Goal: Task Accomplishment & Management: Manage account settings

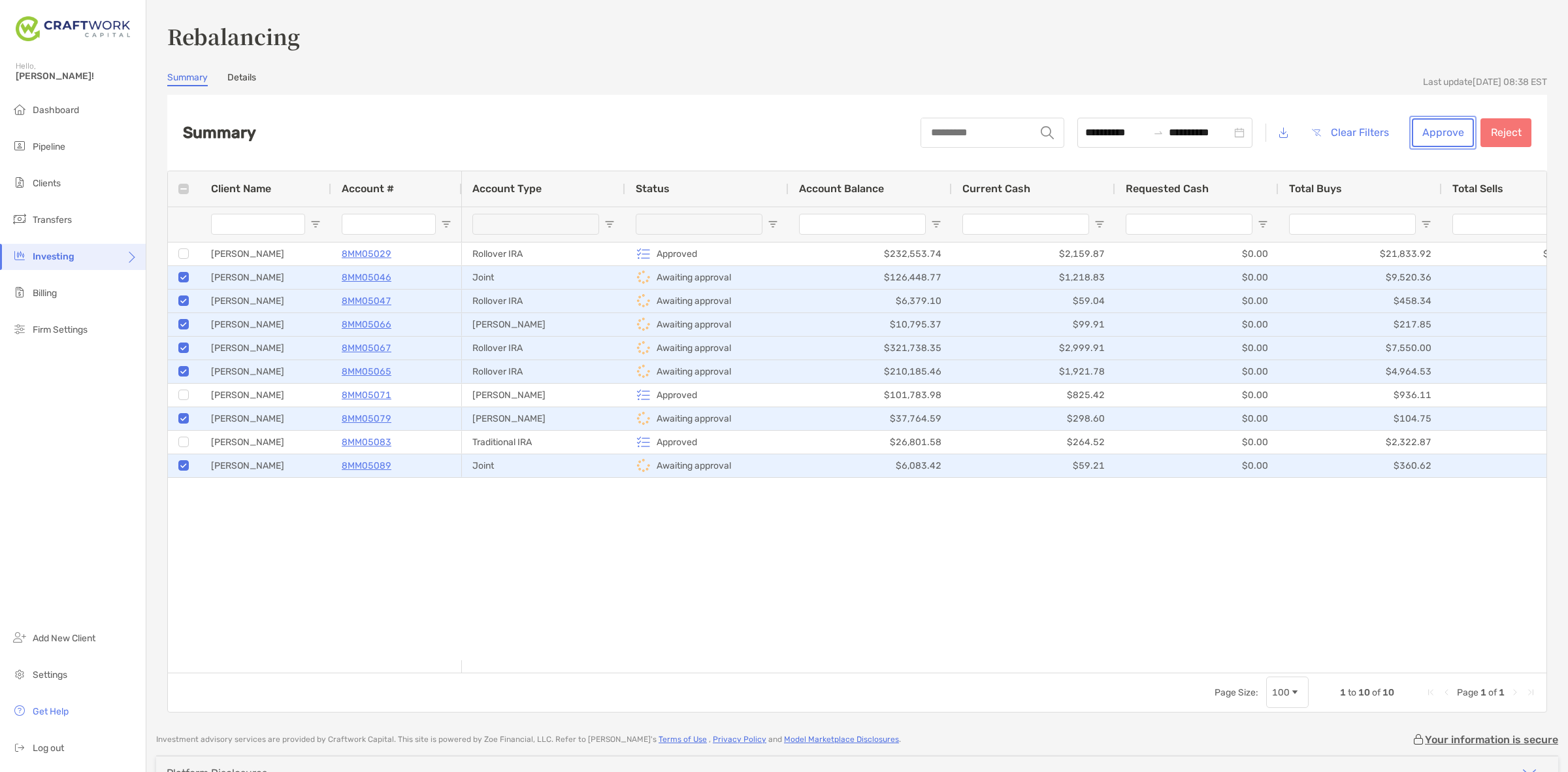
click at [1430, 129] on button "Approve" at bounding box center [1442, 133] width 62 height 28
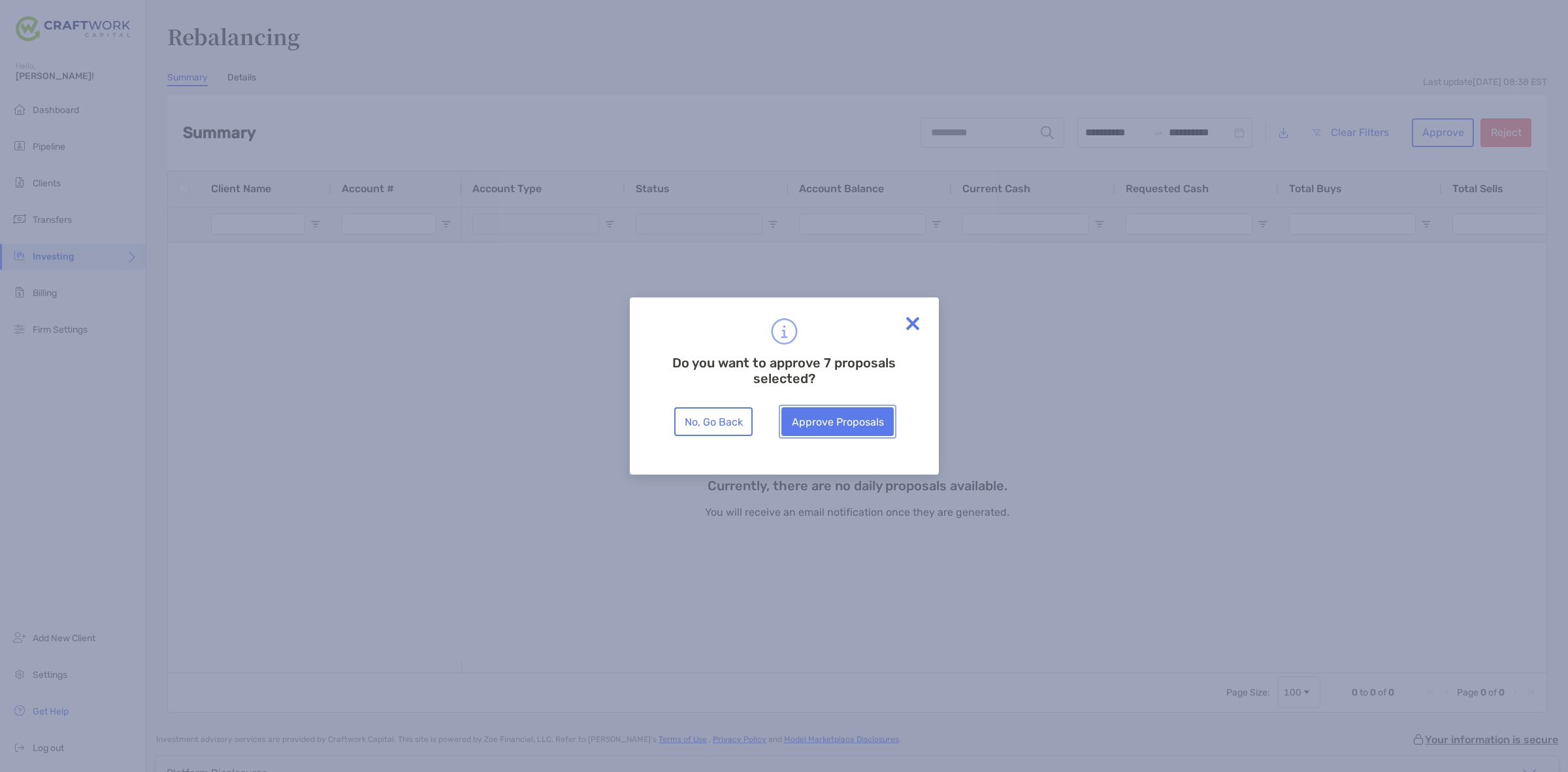
click at [810, 423] on button "Approve Proposals" at bounding box center [838, 421] width 112 height 28
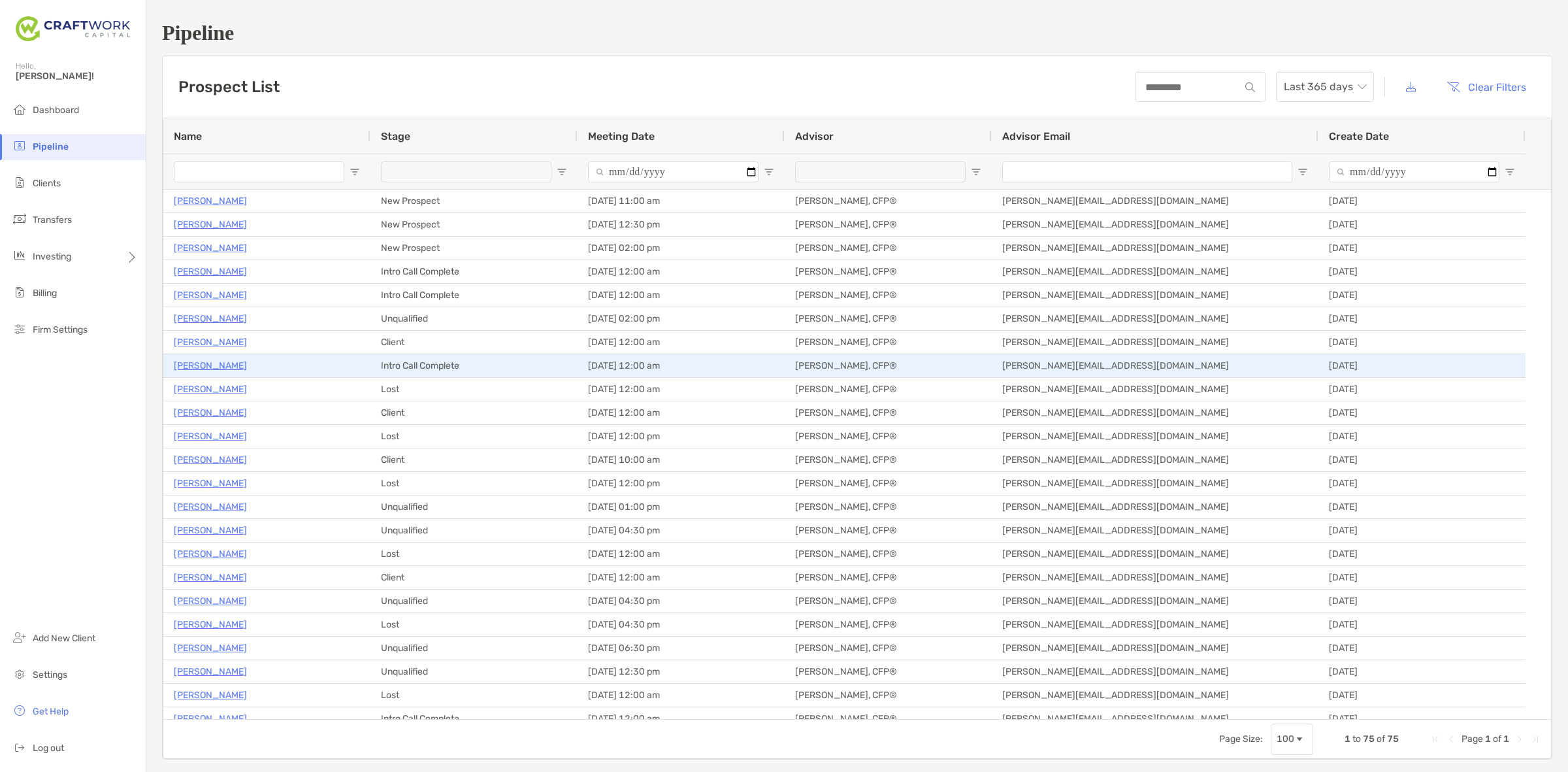
click at [218, 361] on p "[PERSON_NAME]" at bounding box center [210, 365] width 73 height 16
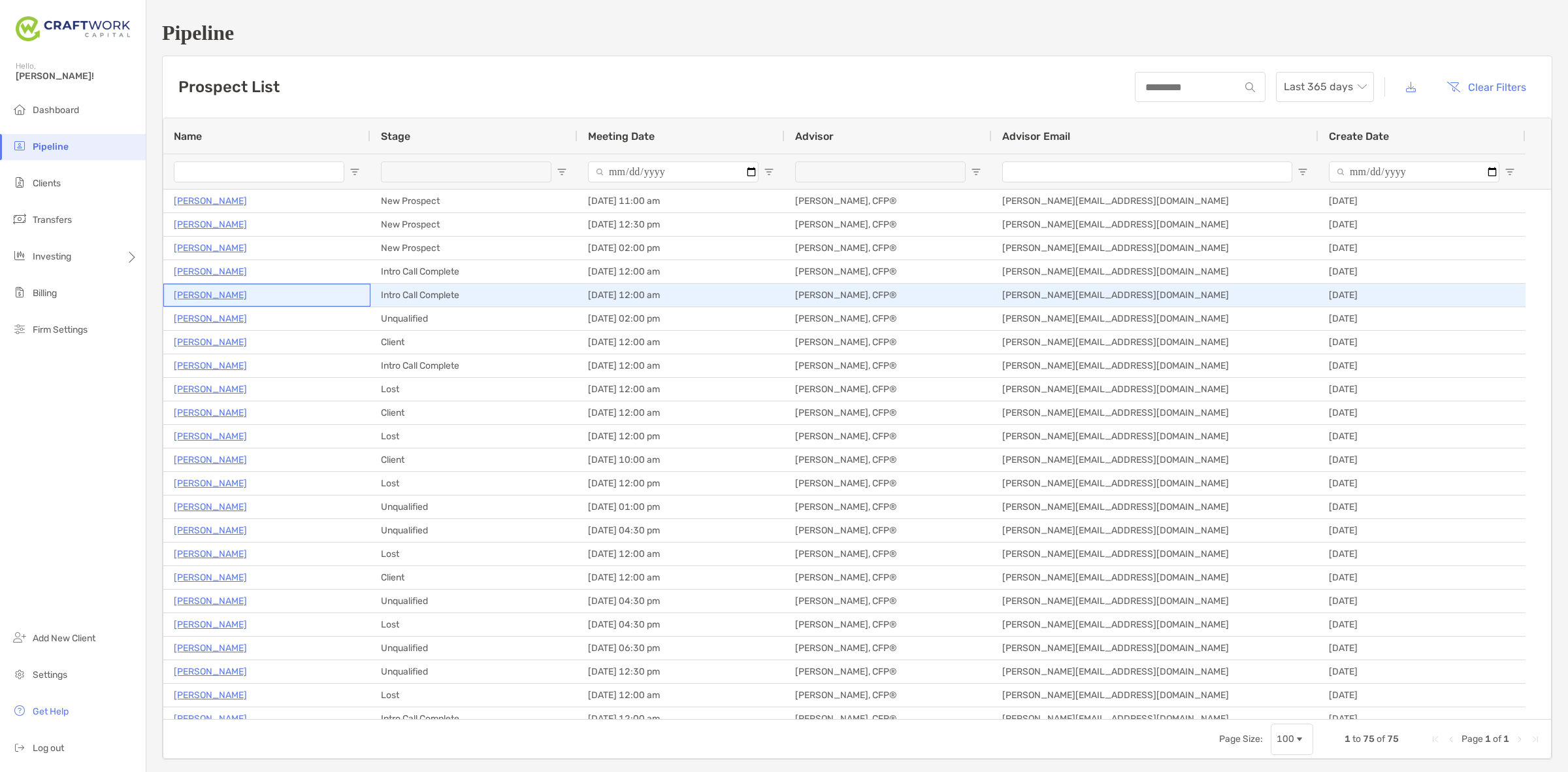
click at [207, 298] on p "[PERSON_NAME]" at bounding box center [210, 295] width 73 height 16
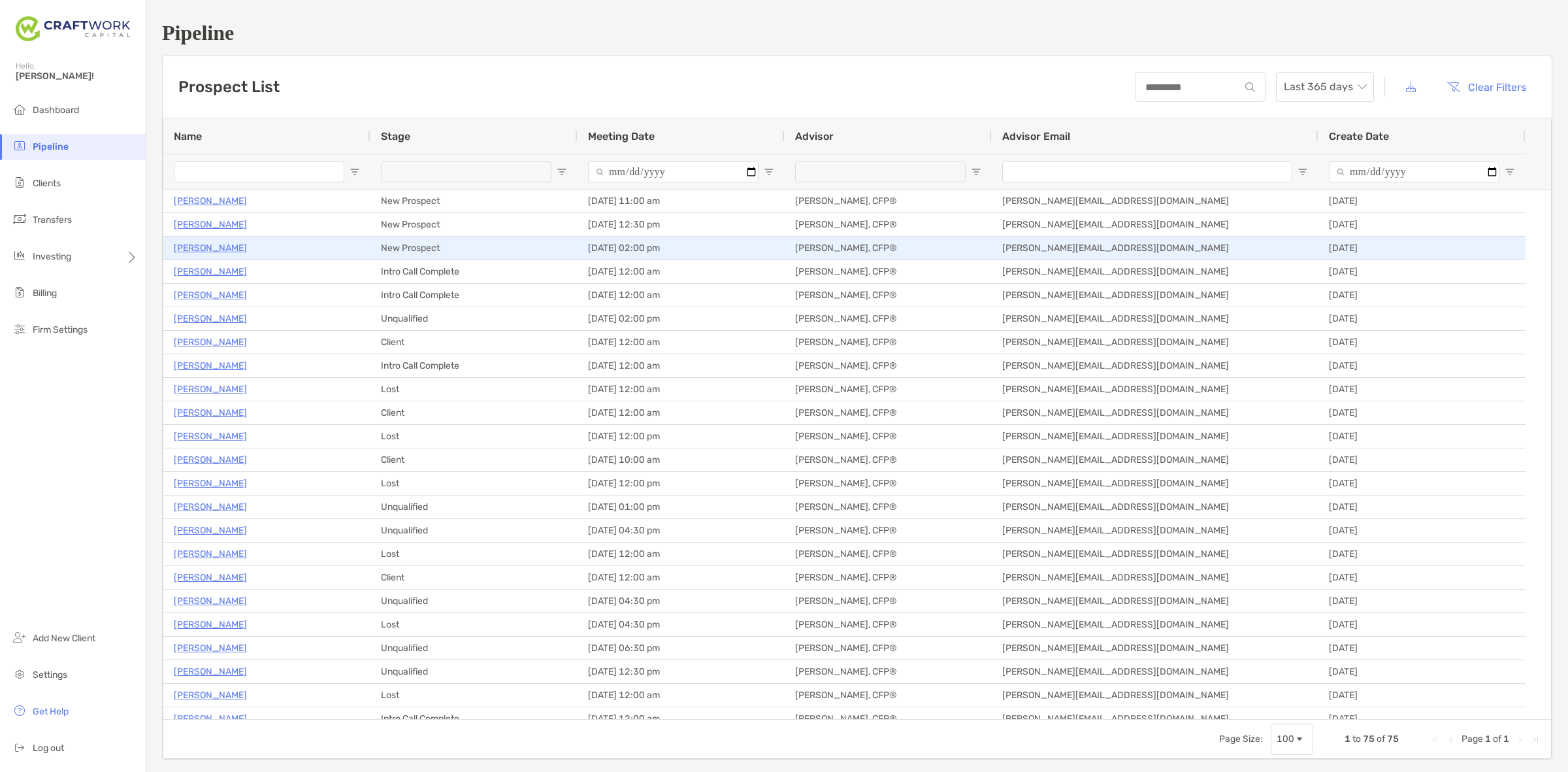
drag, startPoint x: 194, startPoint y: 268, endPoint x: 198, endPoint y: 282, distance: 14.6
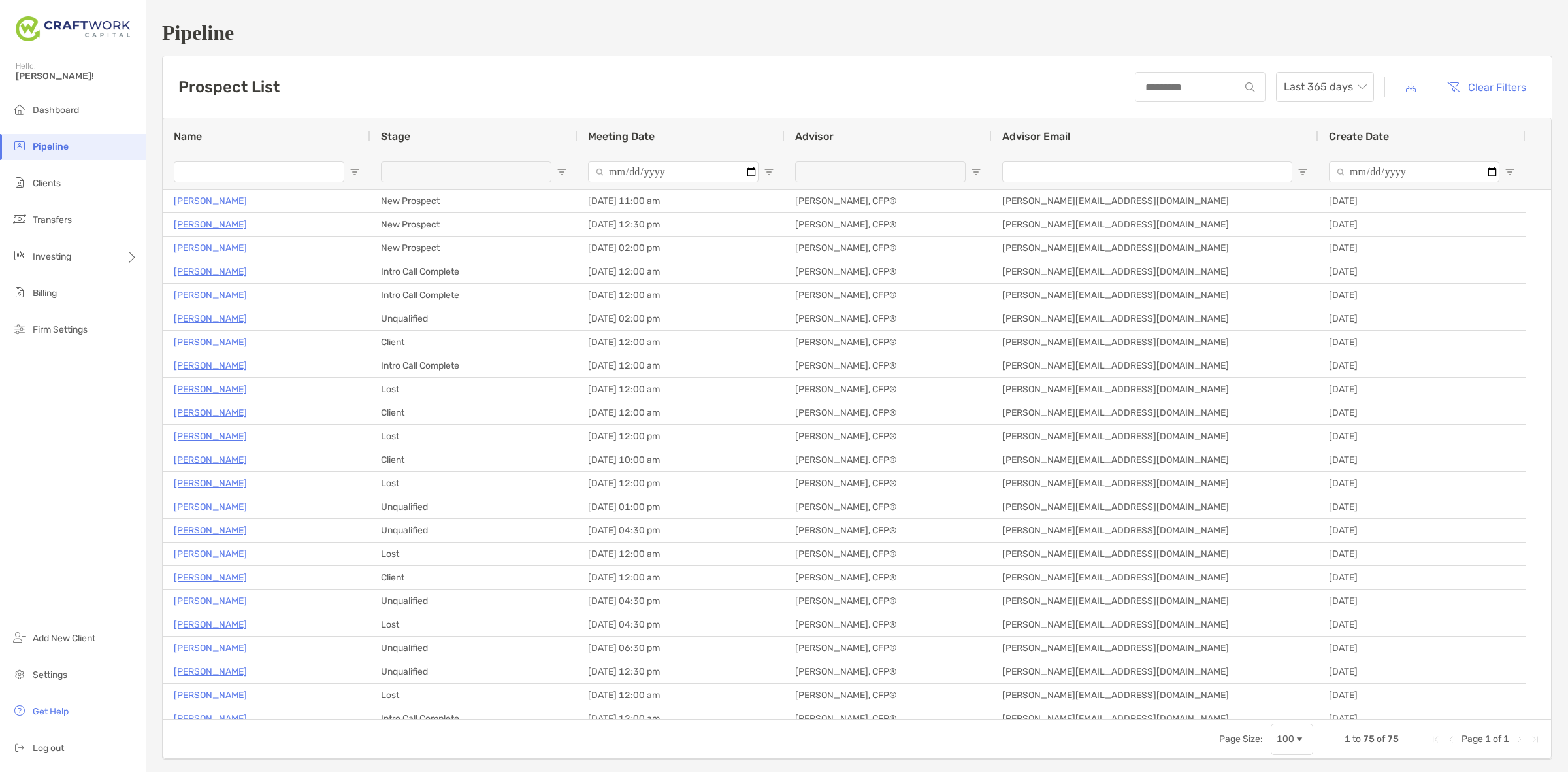
drag, startPoint x: 198, startPoint y: 282, endPoint x: 121, endPoint y: 361, distance: 110.3
click at [121, 361] on div "Dashboard Pipeline Clients Transfers Investing Billing Firm Settings Add New Cl…" at bounding box center [72, 435] width 146 height 675
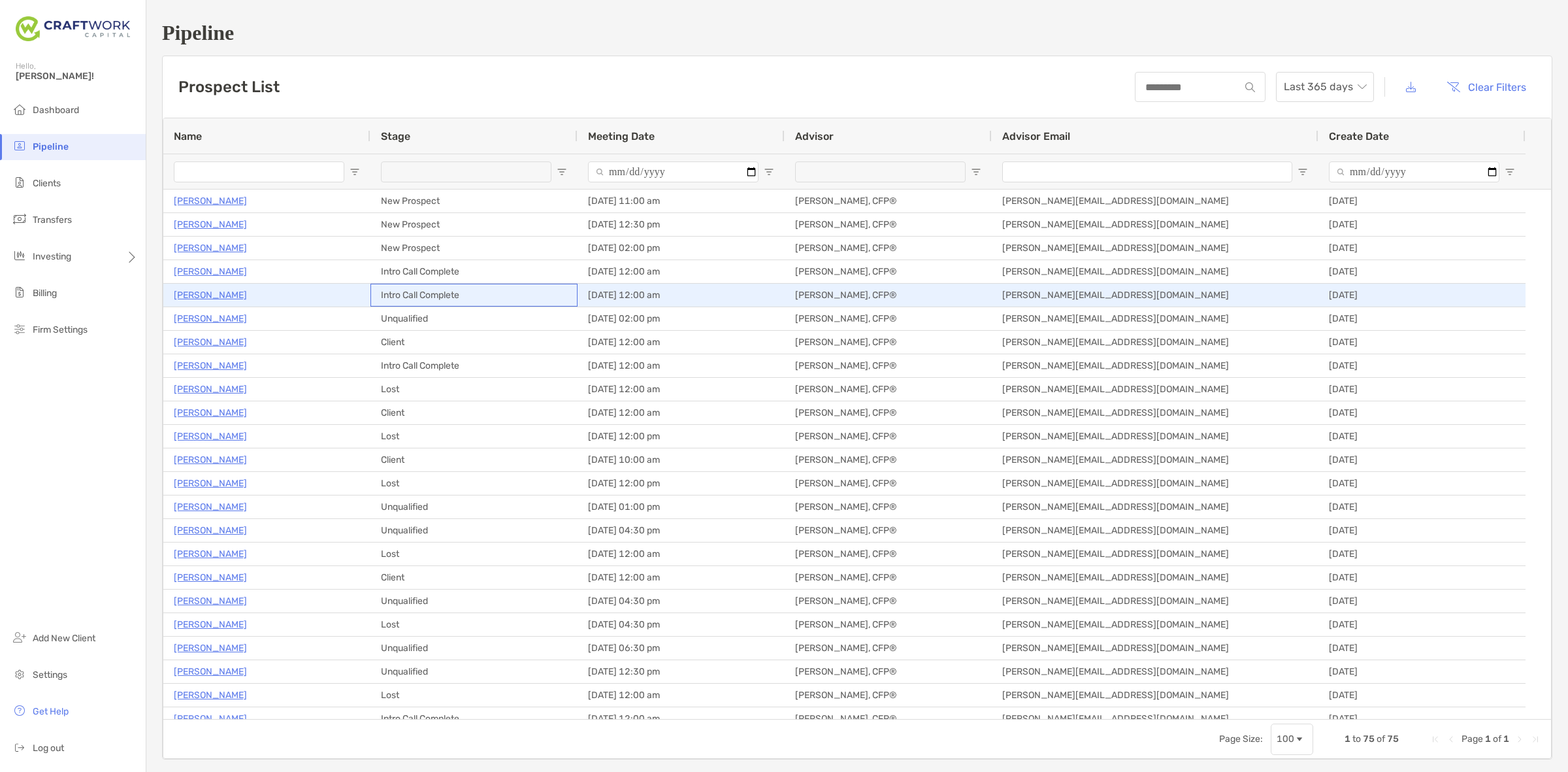
drag, startPoint x: 542, startPoint y: 289, endPoint x: 559, endPoint y: 261, distance: 32.8
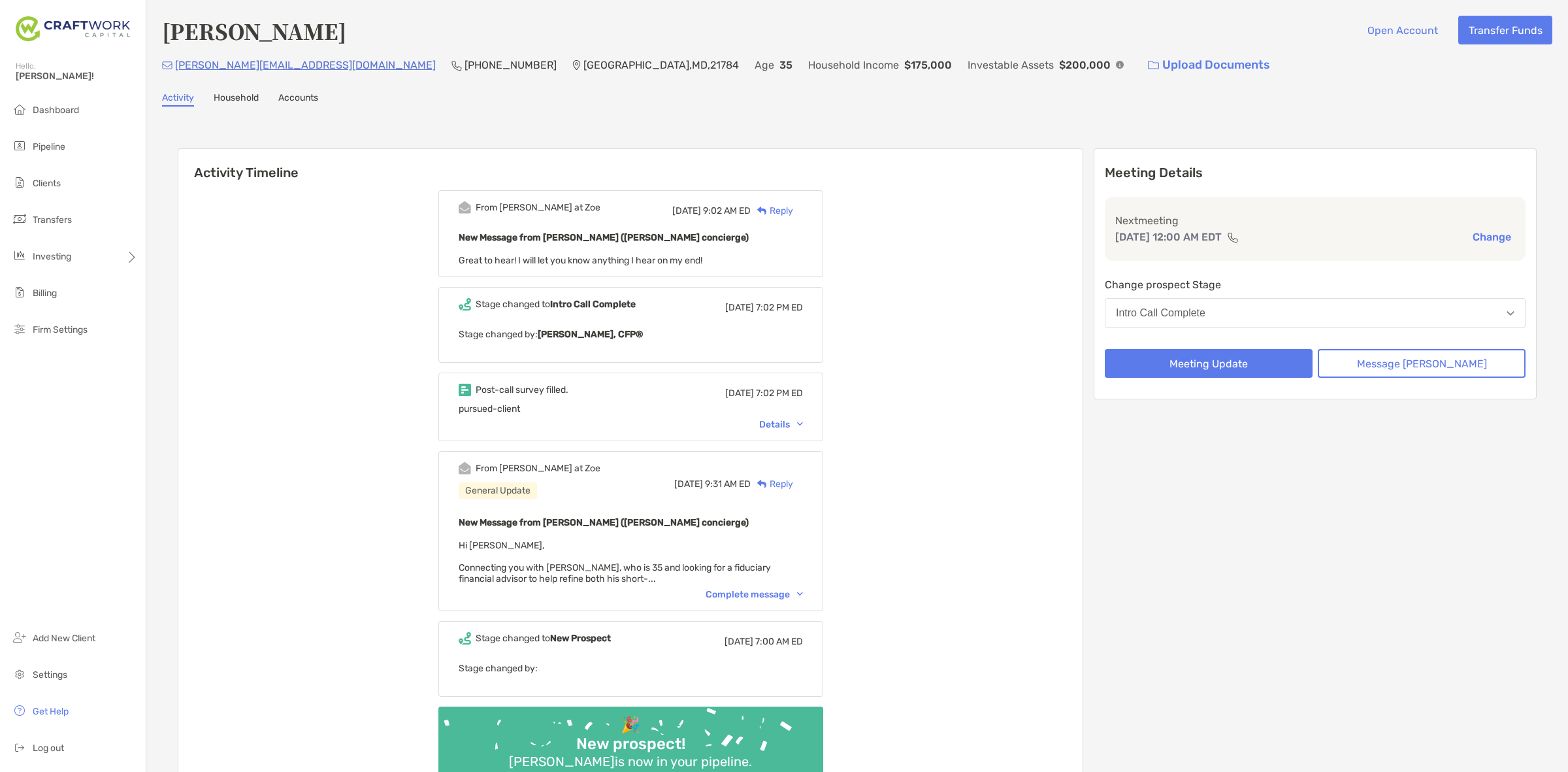
click at [742, 589] on div "Complete message" at bounding box center [754, 594] width 97 height 11
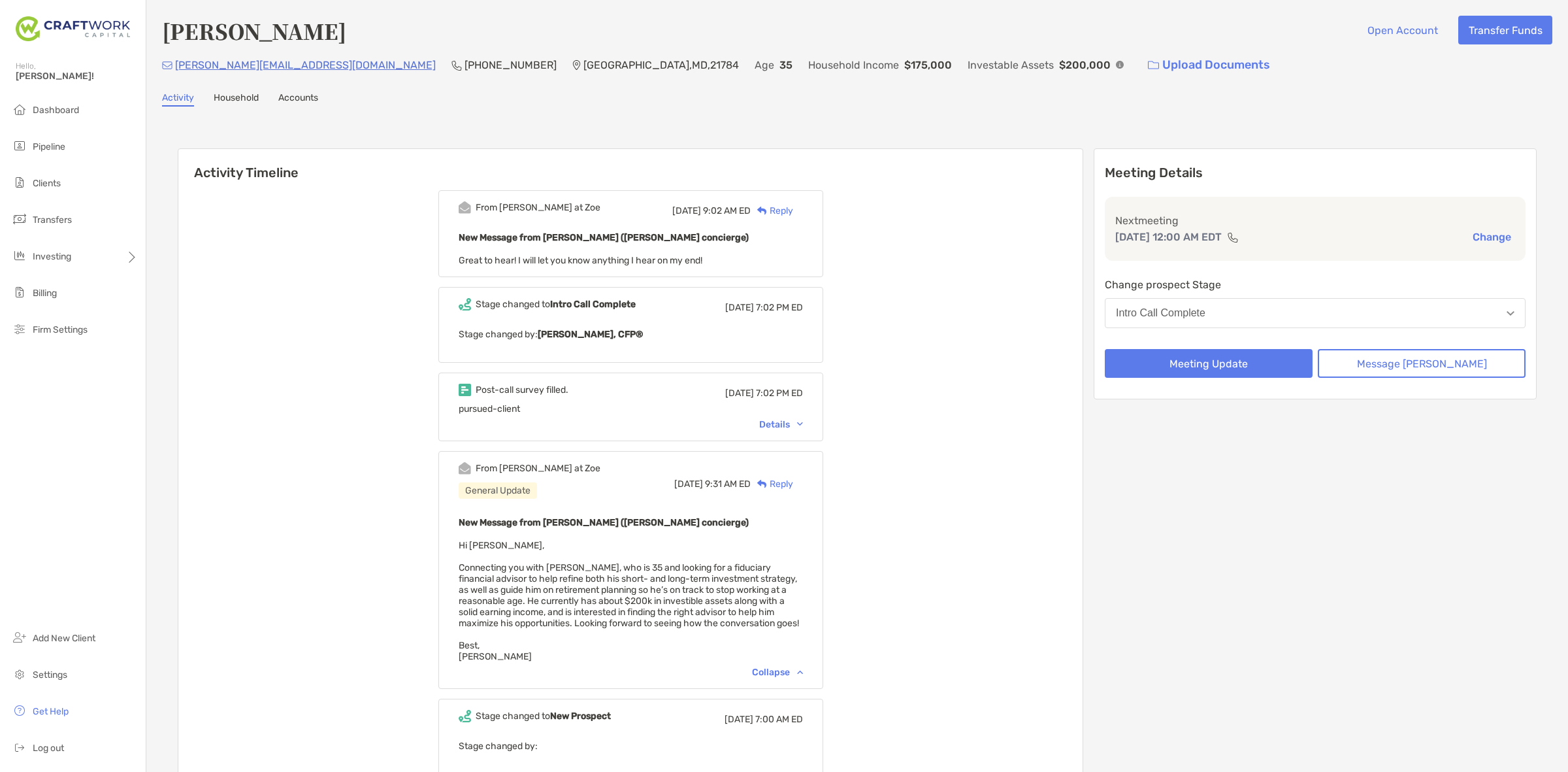
drag, startPoint x: 723, startPoint y: 579, endPoint x: 735, endPoint y: 628, distance: 50.4
click at [735, 628] on div "New Message from Brendan Connors (Zoe concierge) Hi Daniel, Connecting you with…" at bounding box center [630, 588] width 344 height 148
drag, startPoint x: 717, startPoint y: 624, endPoint x: 615, endPoint y: 576, distance: 112.7
click at [620, 583] on div "New Message from Brendan Connors (Zoe concierge) Hi Daniel, Connecting you with…" at bounding box center [630, 588] width 344 height 148
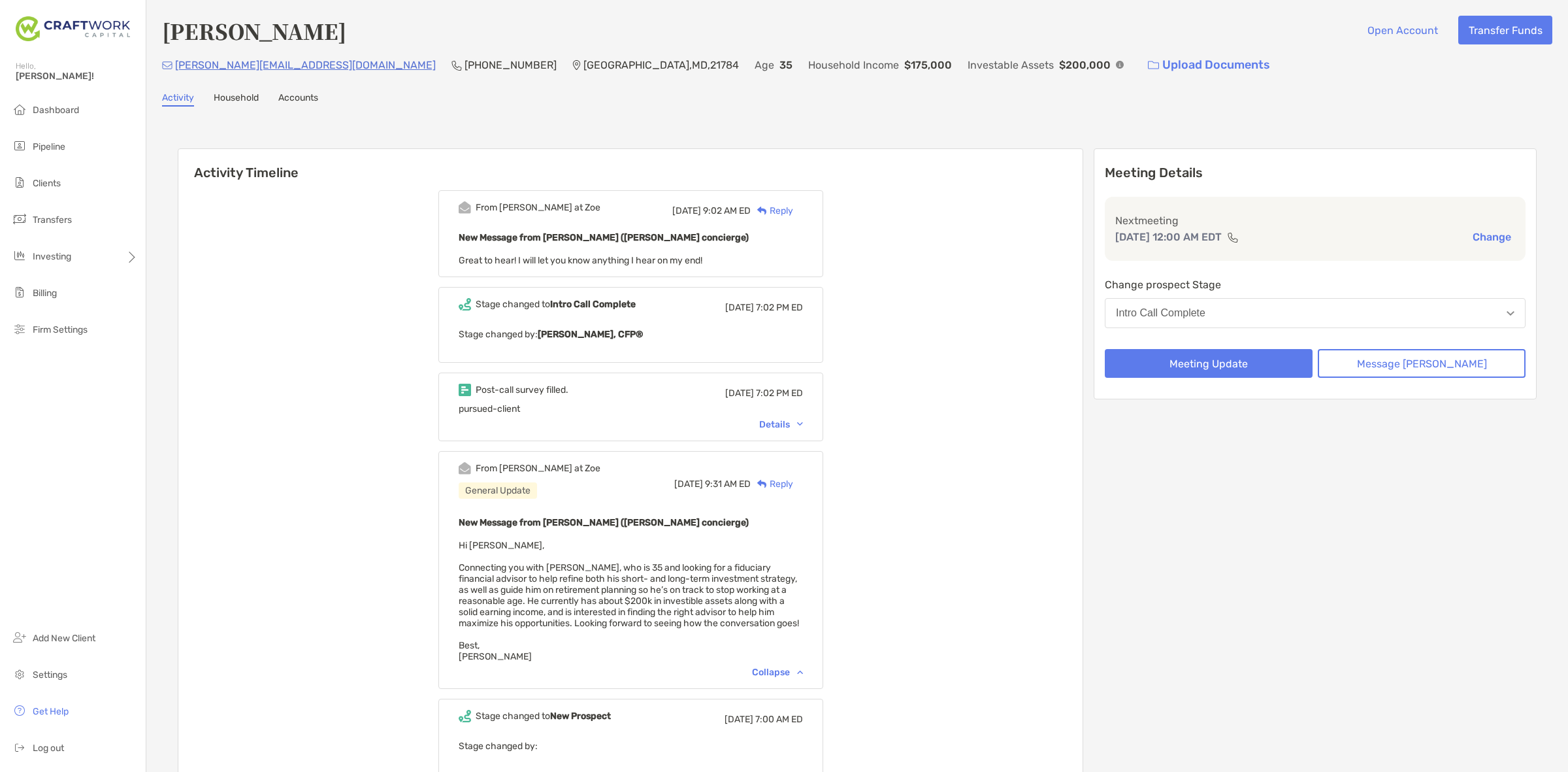
click at [615, 575] on span "Hi Daniel, Connecting you with Jacob Schwartzbeck, who is 35 and looking for a …" at bounding box center [629, 601] width 341 height 122
click at [777, 431] on div "Post-call survey filled. Wed, Sep 3 7:02 PM ED pursued-client Details" at bounding box center [631, 407] width 385 height 69
click at [778, 426] on div "Details" at bounding box center [782, 425] width 44 height 11
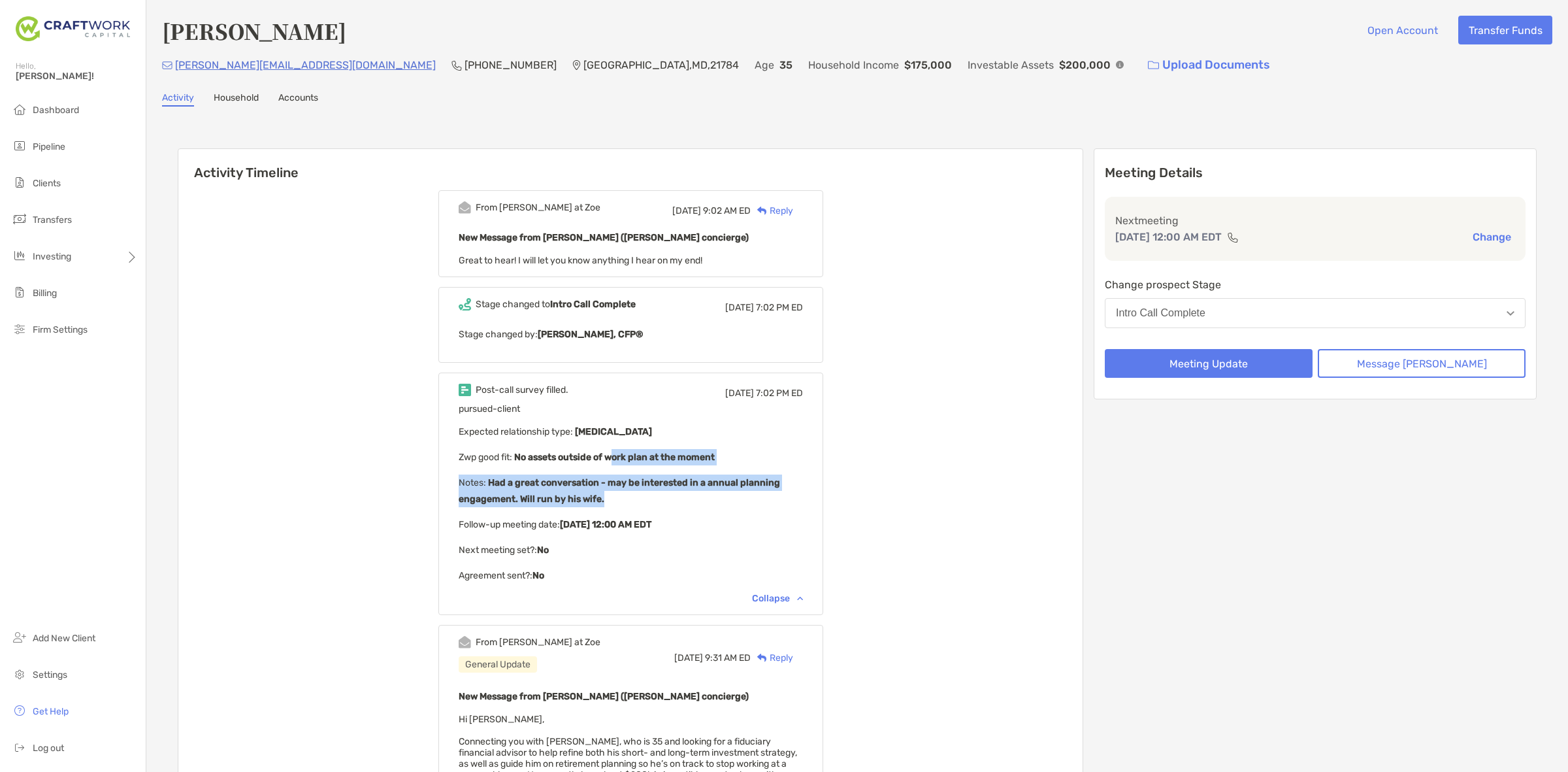
drag, startPoint x: 629, startPoint y: 446, endPoint x: 674, endPoint y: 499, distance: 69.5
click at [674, 499] on div "pursued-client Expected relationship type : Retainer Zwp good fit : No assets o…" at bounding box center [630, 494] width 344 height 180
click at [674, 499] on p "Notes : Had a great conversation - may be interested in a annual planning engag…" at bounding box center [630, 491] width 344 height 33
drag, startPoint x: 674, startPoint y: 499, endPoint x: 625, endPoint y: 482, distance: 51.9
click at [625, 482] on p "Notes : Had a great conversation - may be interested in a annual planning engag…" at bounding box center [630, 491] width 344 height 33
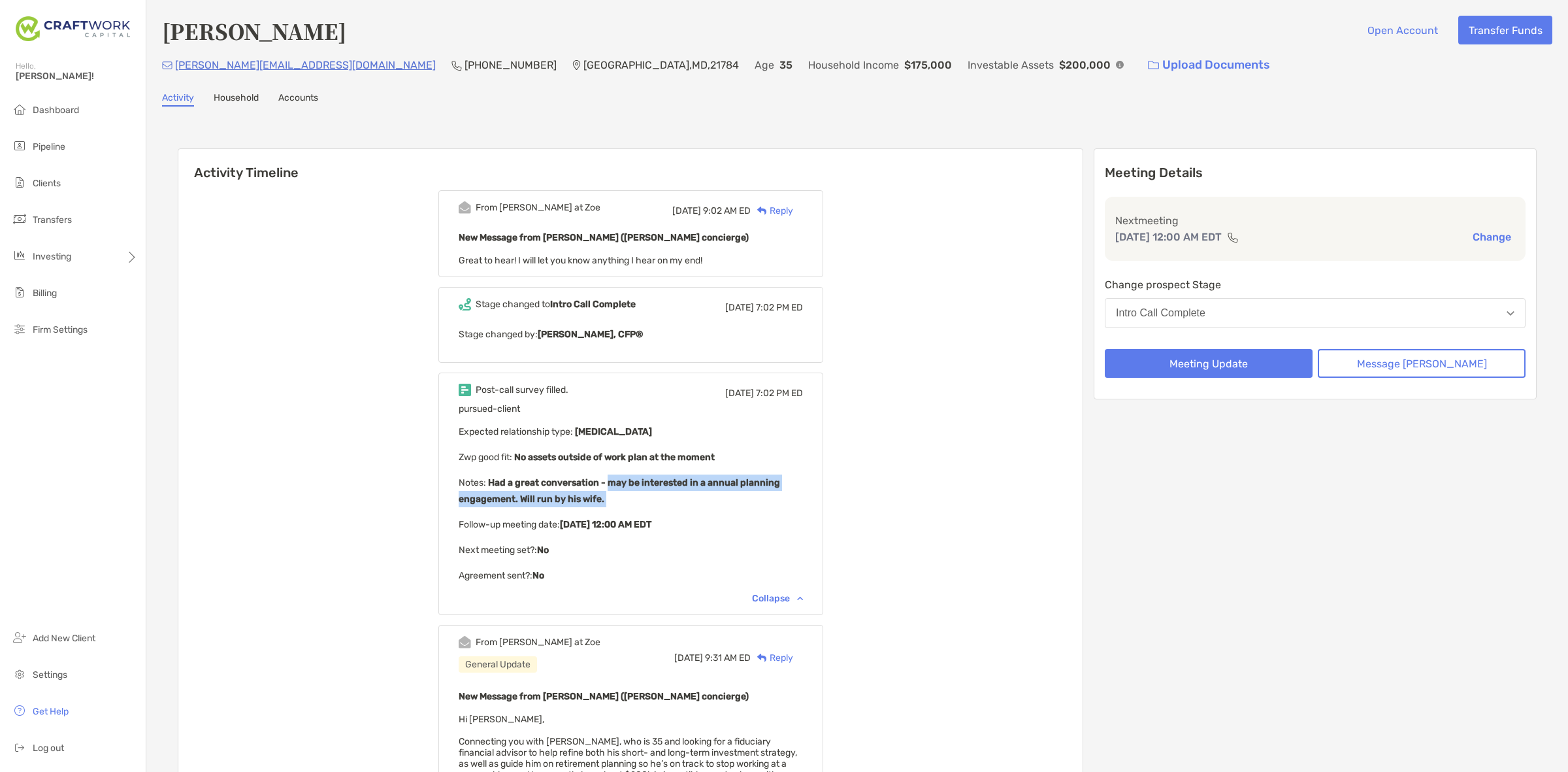
click at [625, 482] on b "Had a great conversation - may be interested in a annual planning engagement. W…" at bounding box center [619, 491] width 322 height 28
drag, startPoint x: 625, startPoint y: 482, endPoint x: 625, endPoint y: 500, distance: 18.0
click at [625, 500] on p "Notes : Had a great conversation - may be interested in a annual planning engag…" at bounding box center [630, 491] width 344 height 33
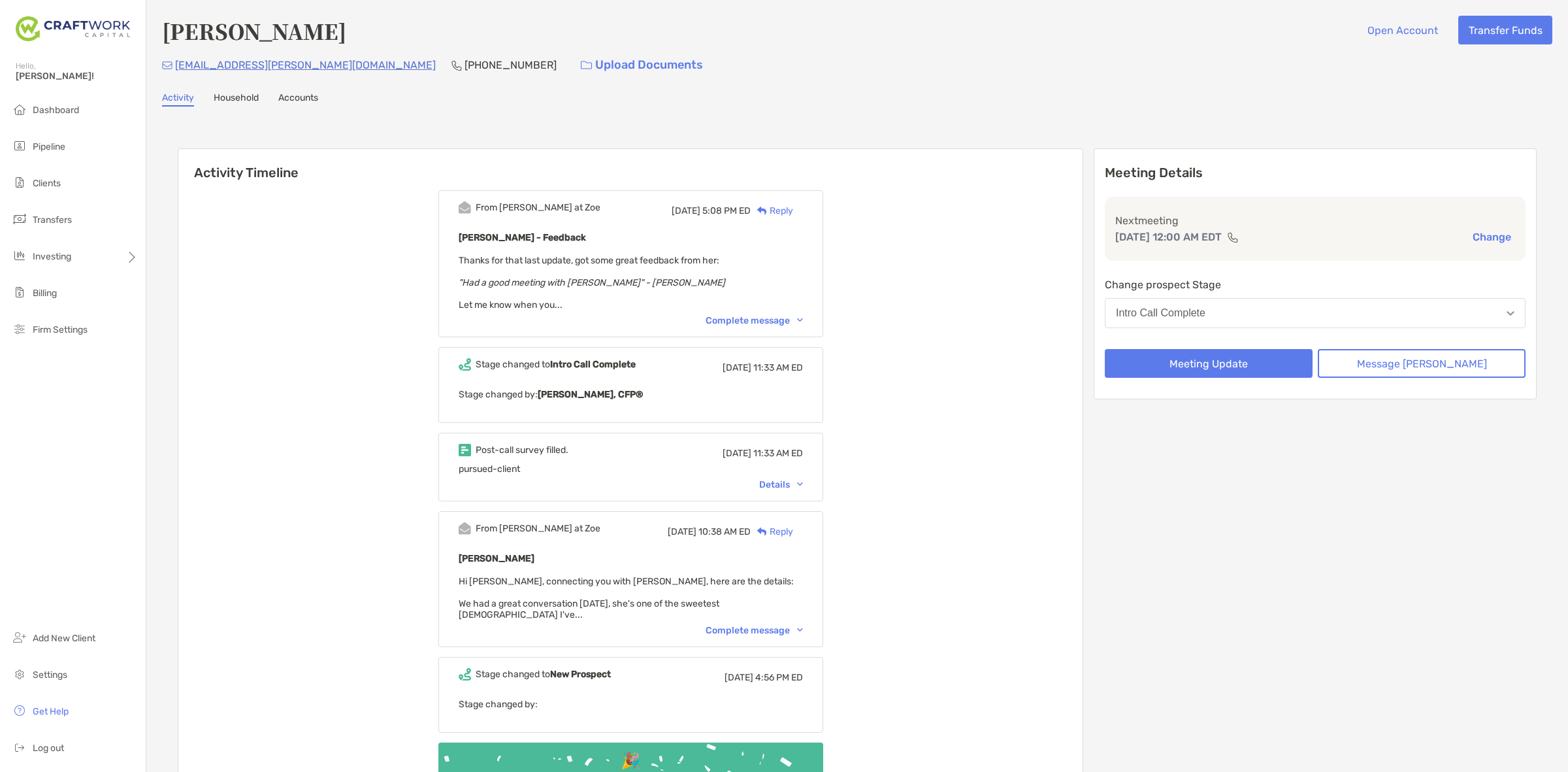
click at [738, 315] on div "Complete message" at bounding box center [754, 321] width 97 height 11
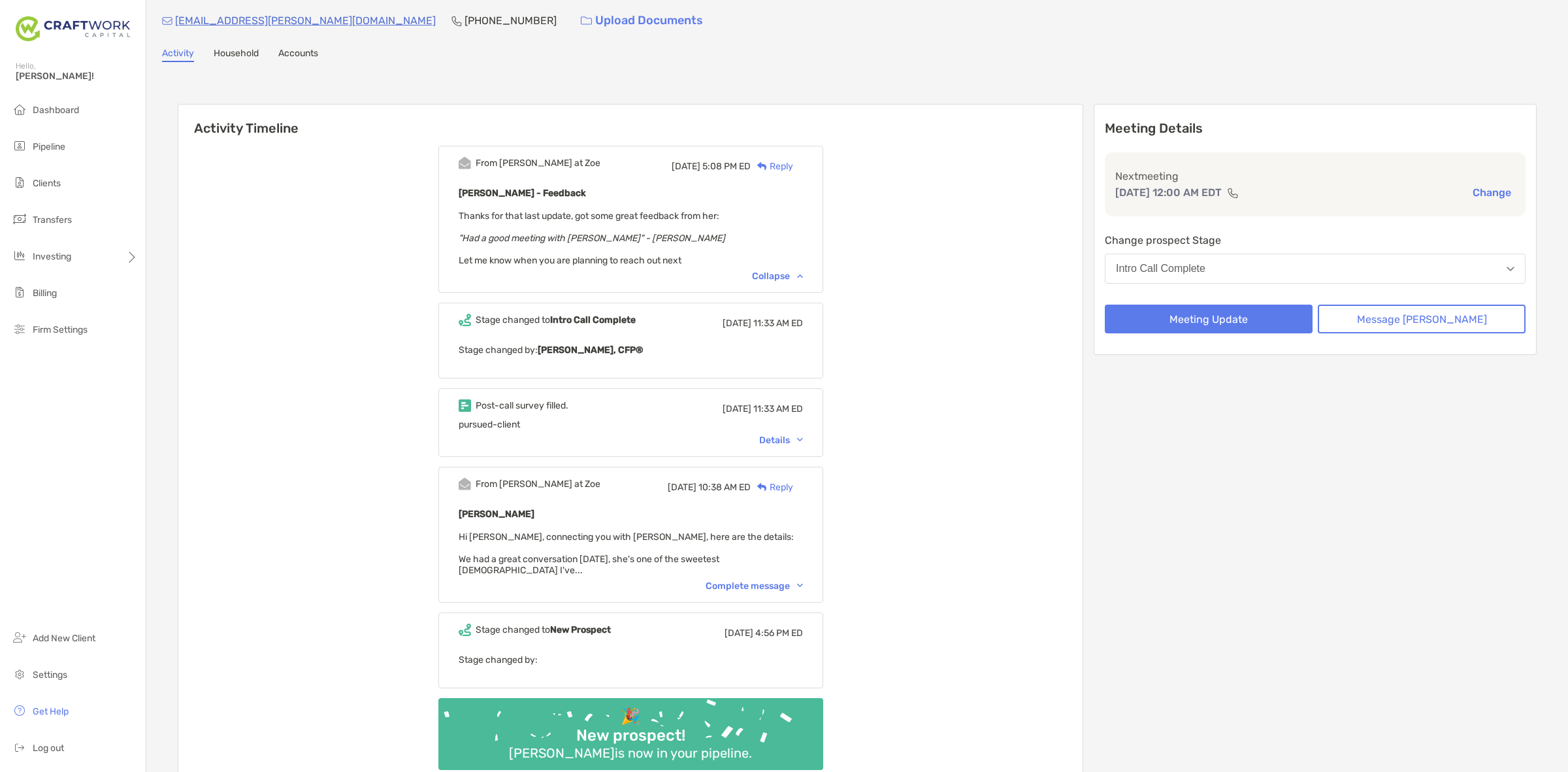
scroll to position [82, 0]
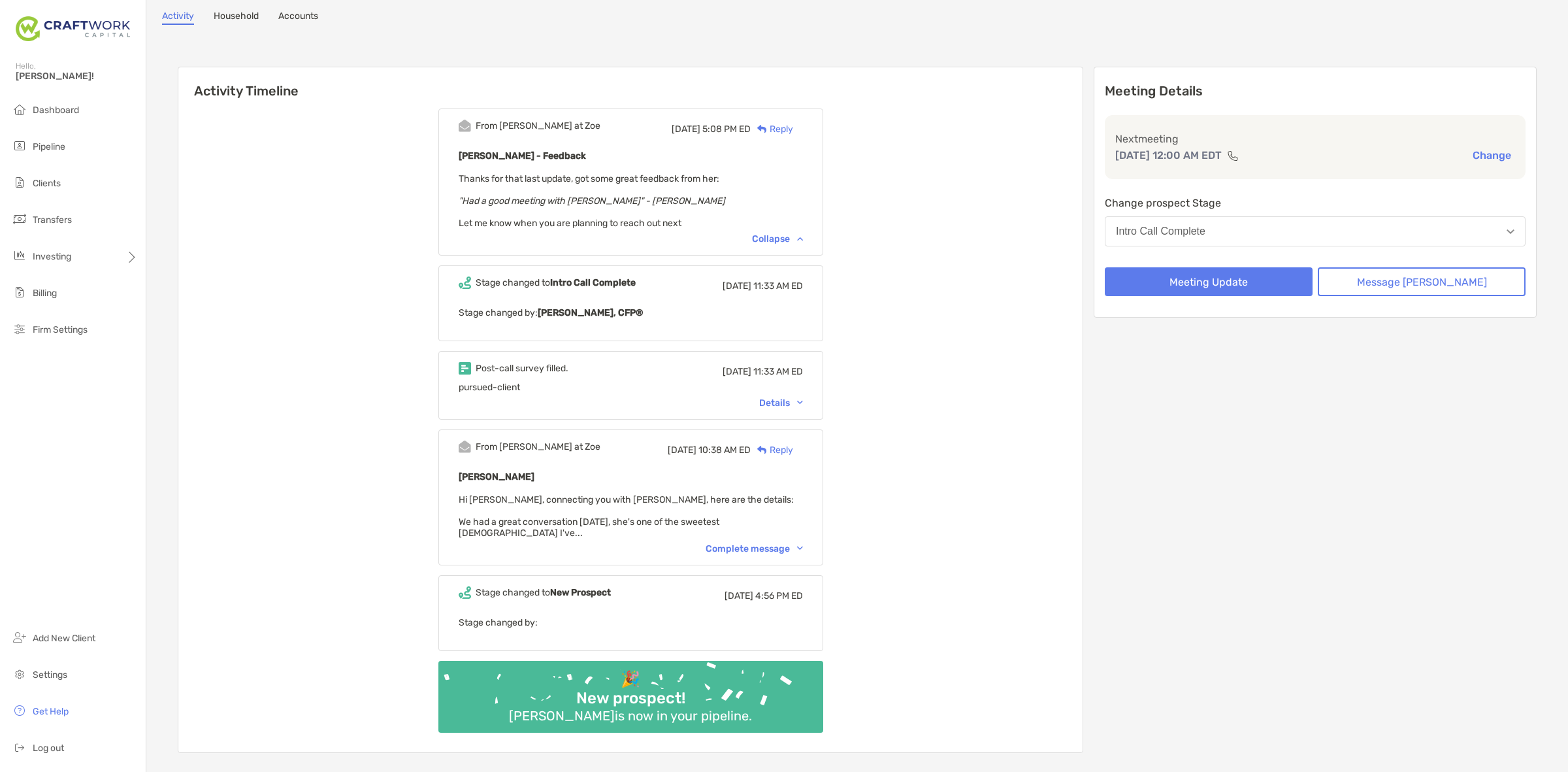
click at [755, 543] on div "Complete message" at bounding box center [754, 549] width 97 height 11
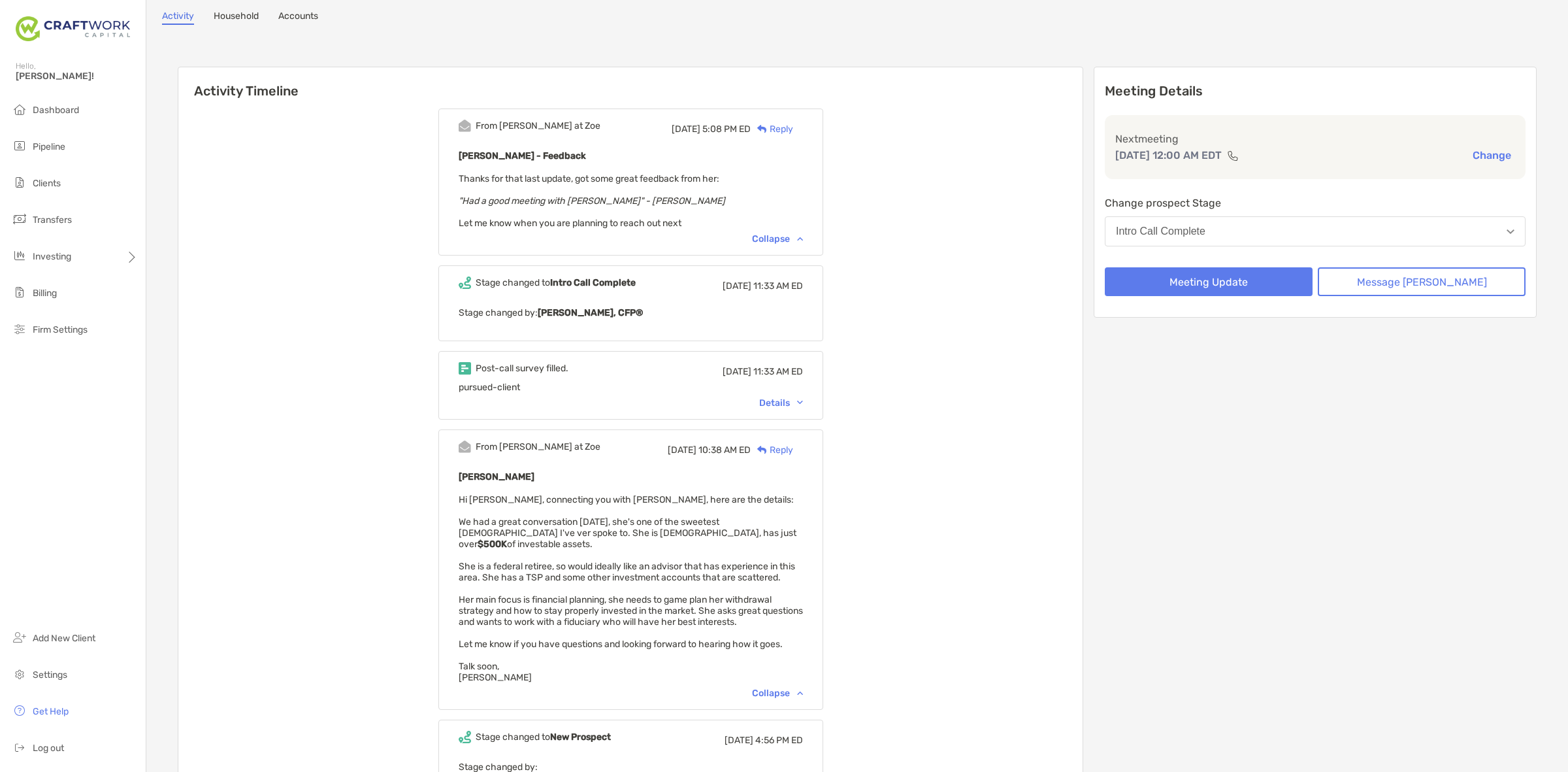
click at [803, 398] on div "Details" at bounding box center [782, 403] width 44 height 11
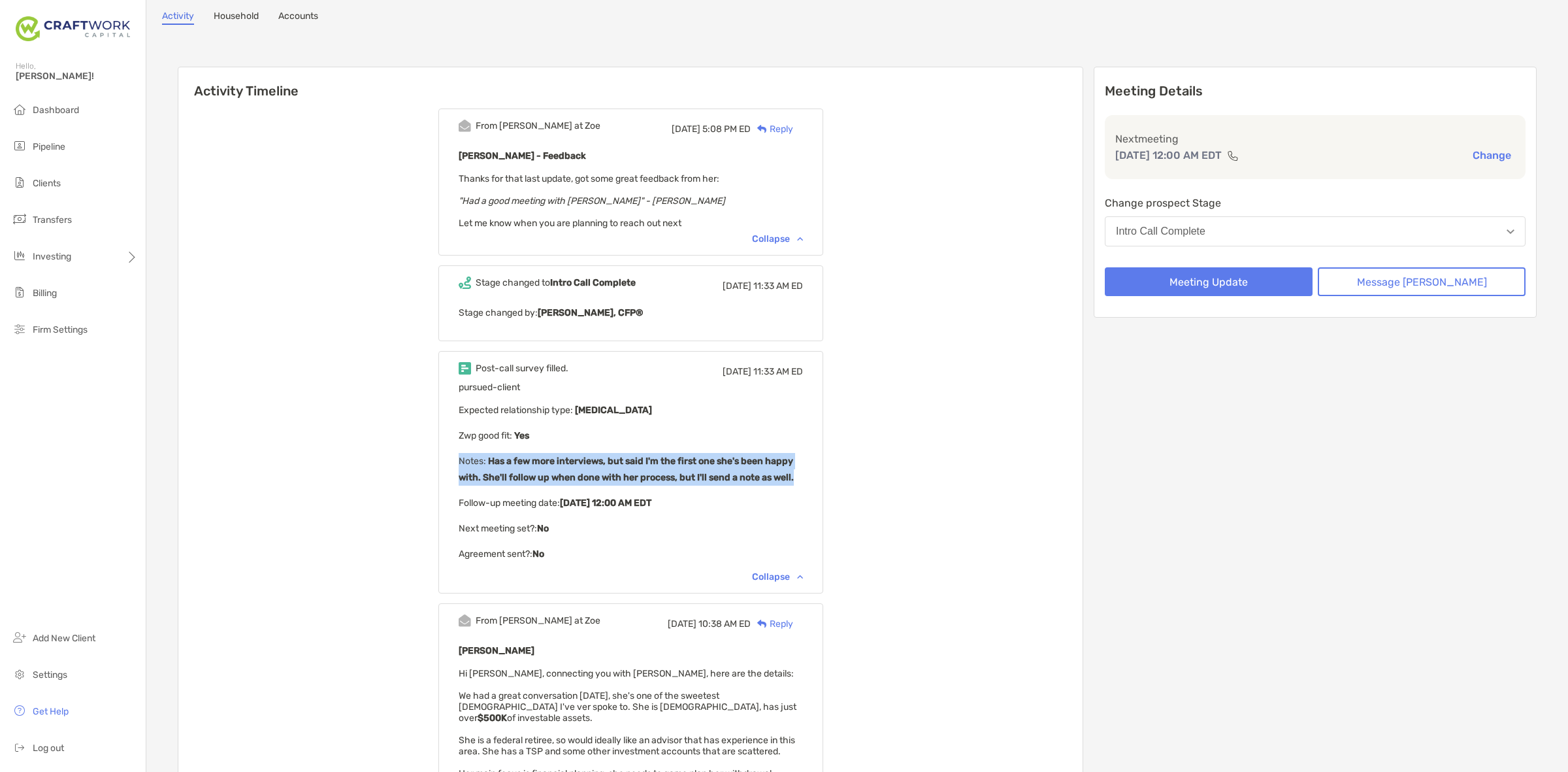
drag, startPoint x: 631, startPoint y: 433, endPoint x: 823, endPoint y: 468, distance: 195.2
click at [823, 468] on div "Post-call survey filled. Thu, Sep 4 11:33 AM ED pursued-client Expected relatio…" at bounding box center [631, 472] width 385 height 242
drag, startPoint x: 823, startPoint y: 468, endPoint x: 530, endPoint y: 462, distance: 293.1
click at [530, 462] on div "Post-call survey filled. Thu, Sep 4 11:33 AM ED pursued-client Expected relatio…" at bounding box center [631, 472] width 385 height 242
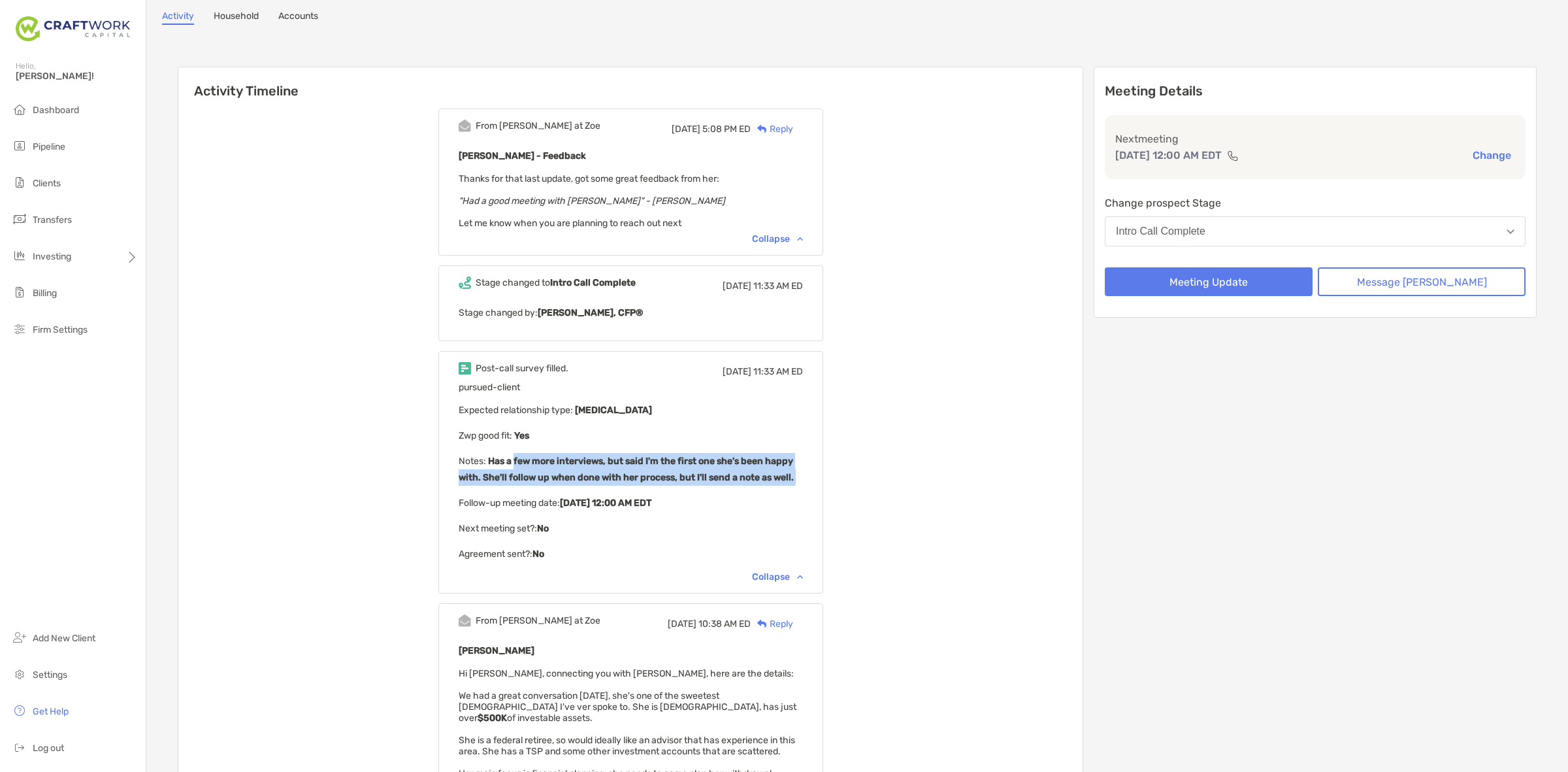
click at [530, 462] on p "Notes : Has a few more interviews, but said I'm the first one she's been happy …" at bounding box center [630, 469] width 344 height 33
drag, startPoint x: 530, startPoint y: 462, endPoint x: 798, endPoint y: 471, distance: 268.2
click at [798, 471] on p "Notes : Has a few more interviews, but said I'm the first one she's been happy …" at bounding box center [630, 469] width 344 height 33
click at [794, 471] on b "Has a few more interviews, but said I'm the first one she's been happy with. Sh…" at bounding box center [626, 469] width 335 height 28
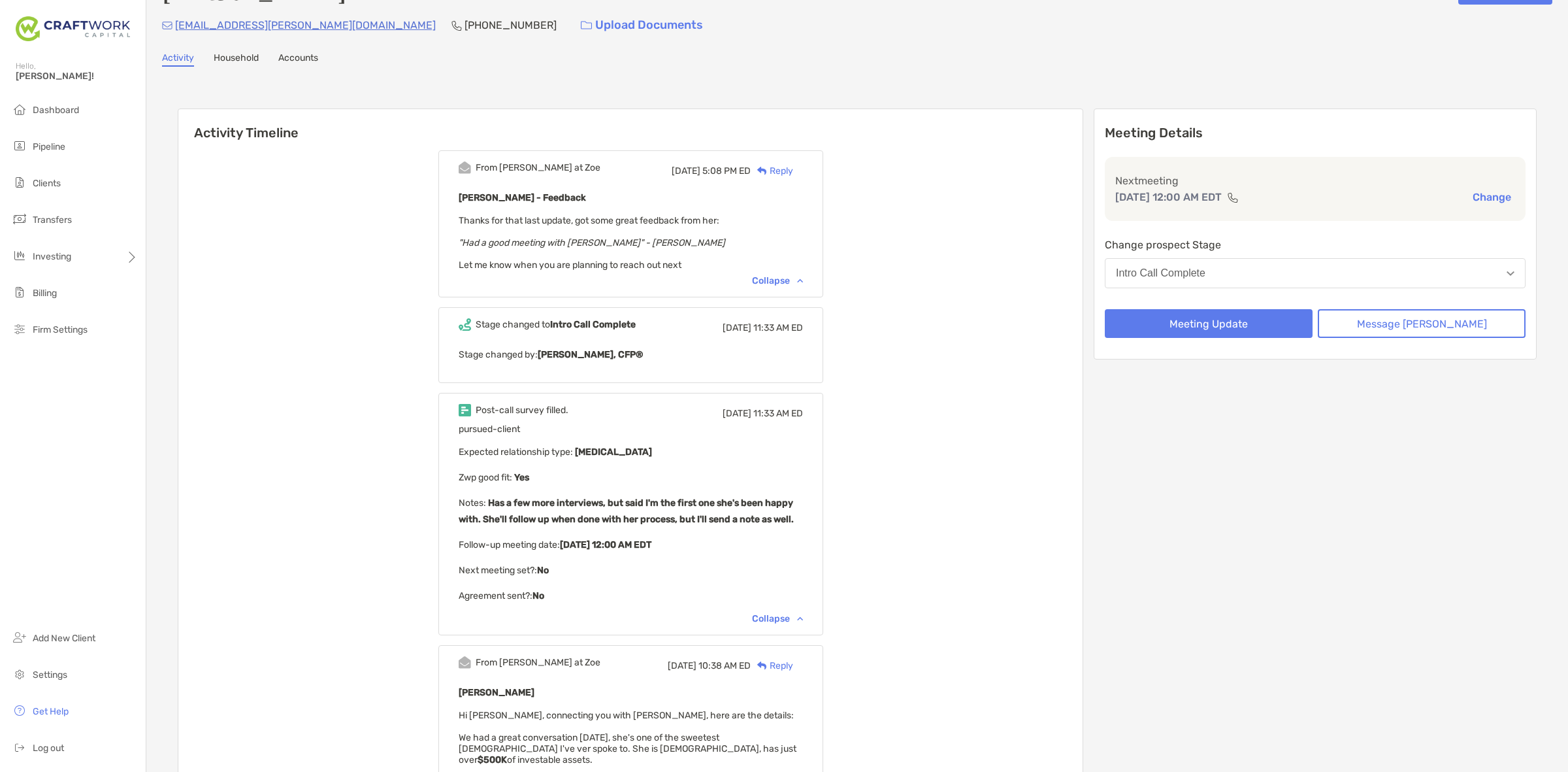
scroll to position [0, 0]
